Goal: Information Seeking & Learning: Check status

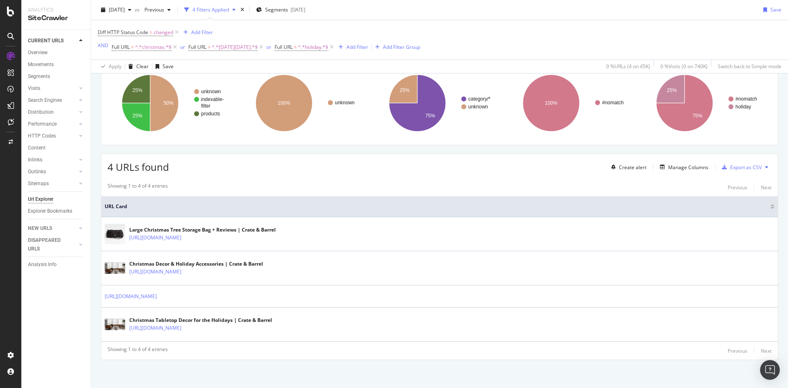
scroll to position [67, 0]
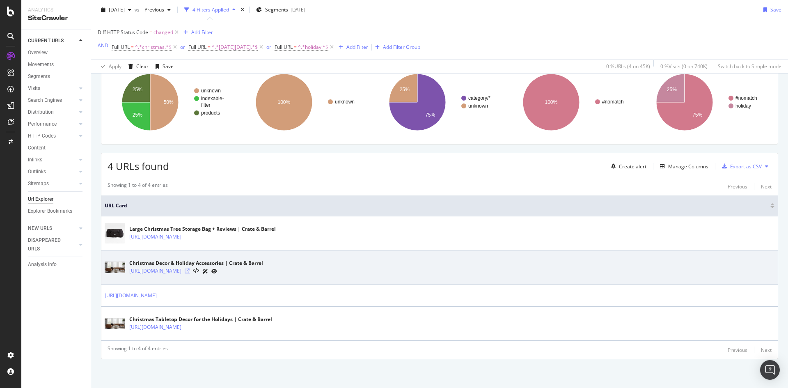
click at [190, 272] on icon at bounding box center [187, 270] width 5 height 5
